Goal: Find specific page/section: Find specific page/section

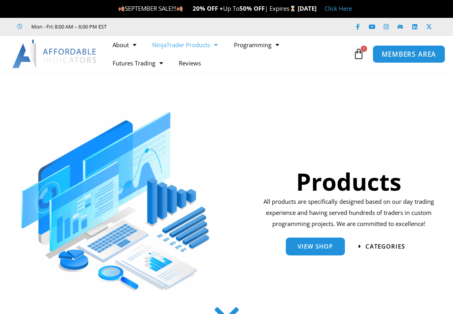
click at [416, 56] on span "MEMBERS AREA" at bounding box center [408, 54] width 54 height 7
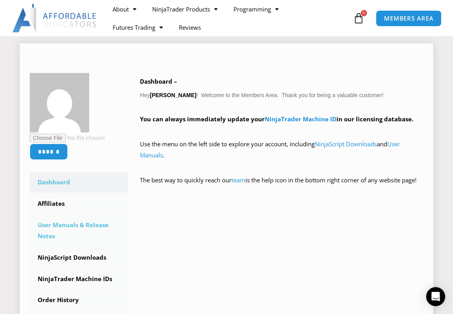
scroll to position [108, 0]
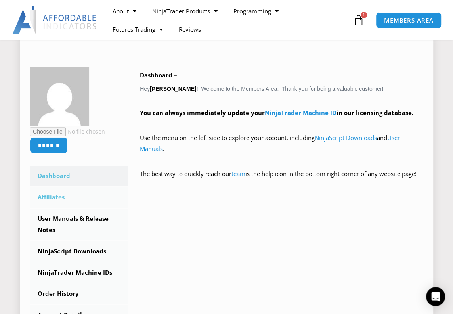
click at [57, 199] on link "Affiliates" at bounding box center [79, 197] width 98 height 21
